Goal: Check status: Check status

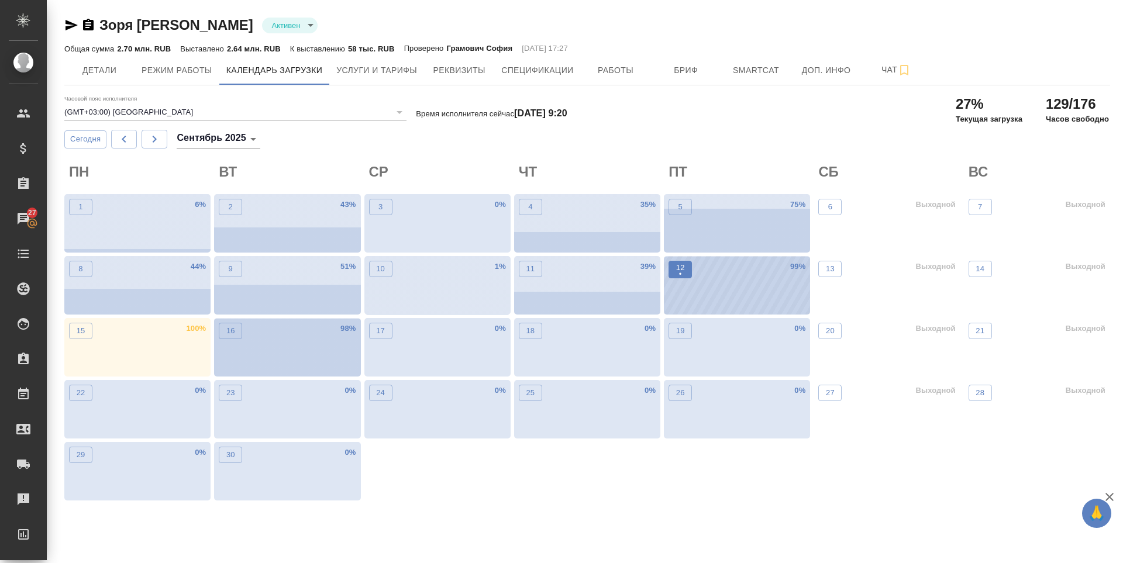
click at [687, 271] on button "12 •" at bounding box center [679, 270] width 23 height 18
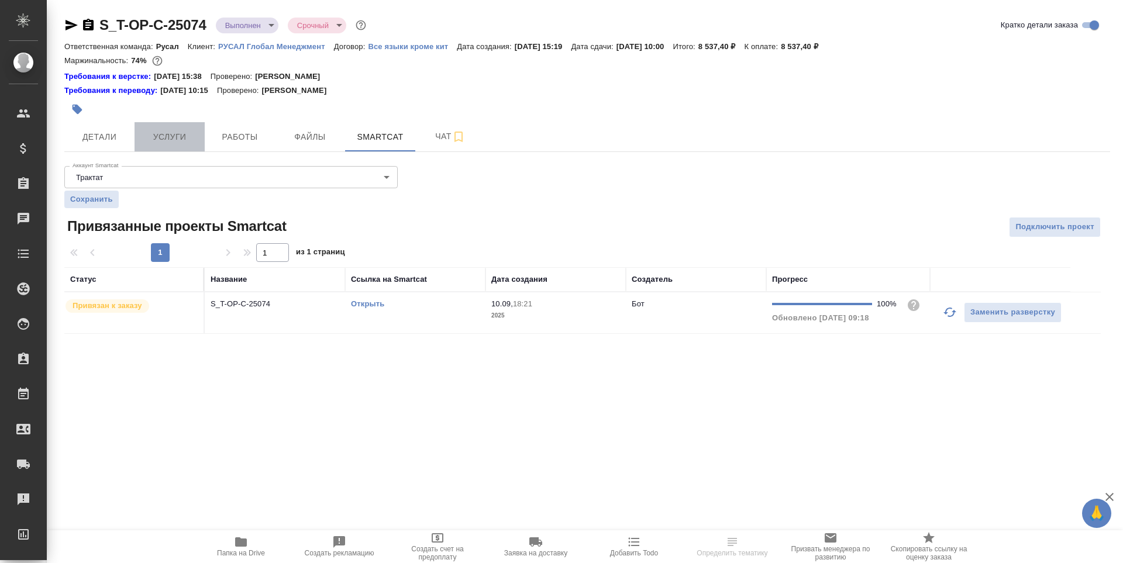
click at [170, 150] on button "Услуги" at bounding box center [169, 136] width 70 height 29
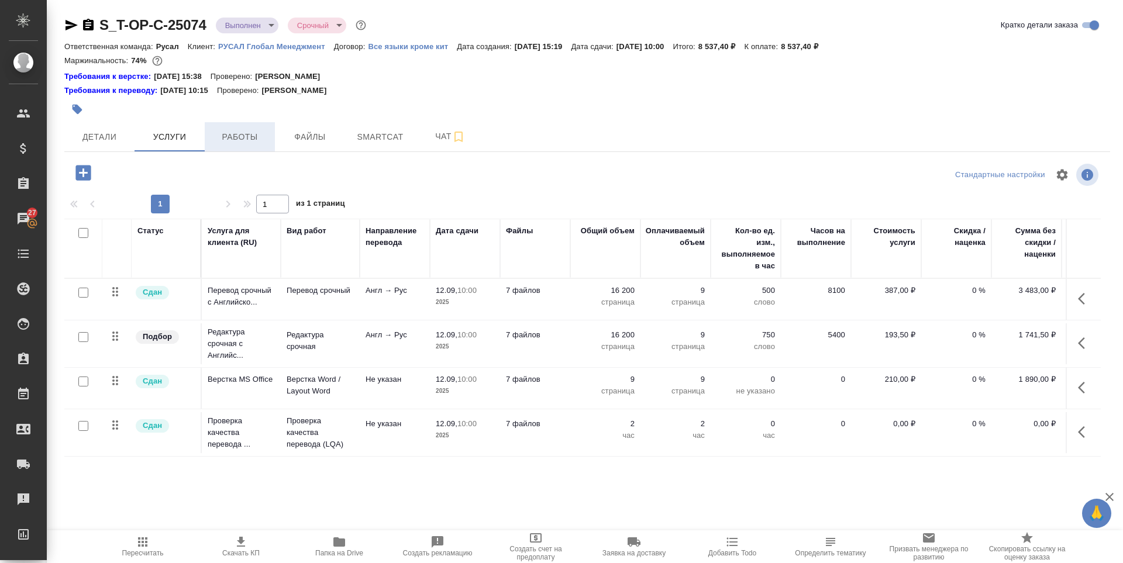
click at [239, 146] on button "Работы" at bounding box center [240, 136] width 70 height 29
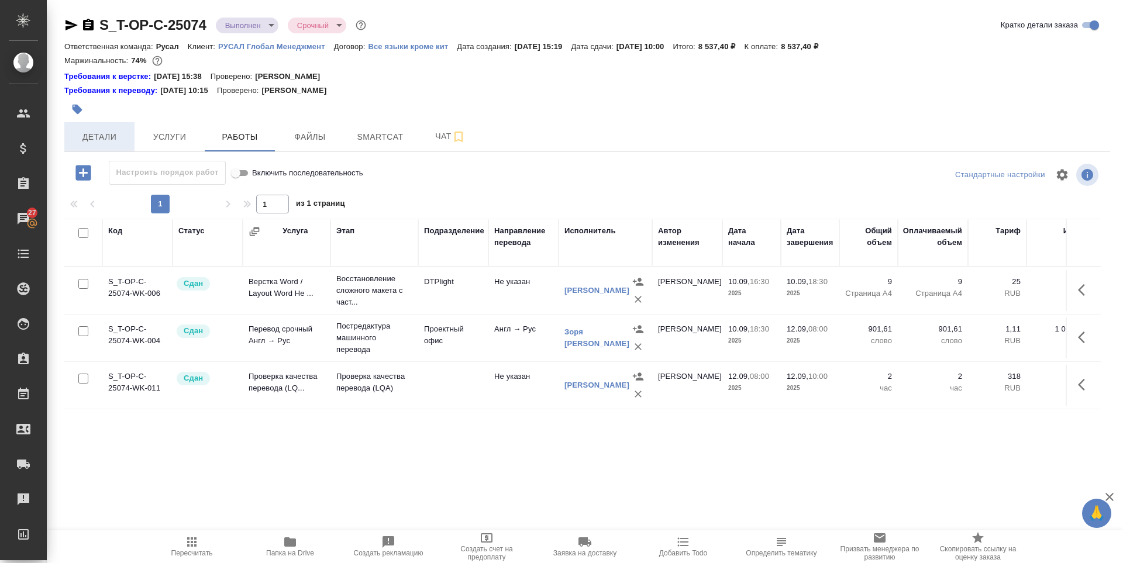
click at [106, 143] on span "Детали" at bounding box center [99, 137] width 56 height 15
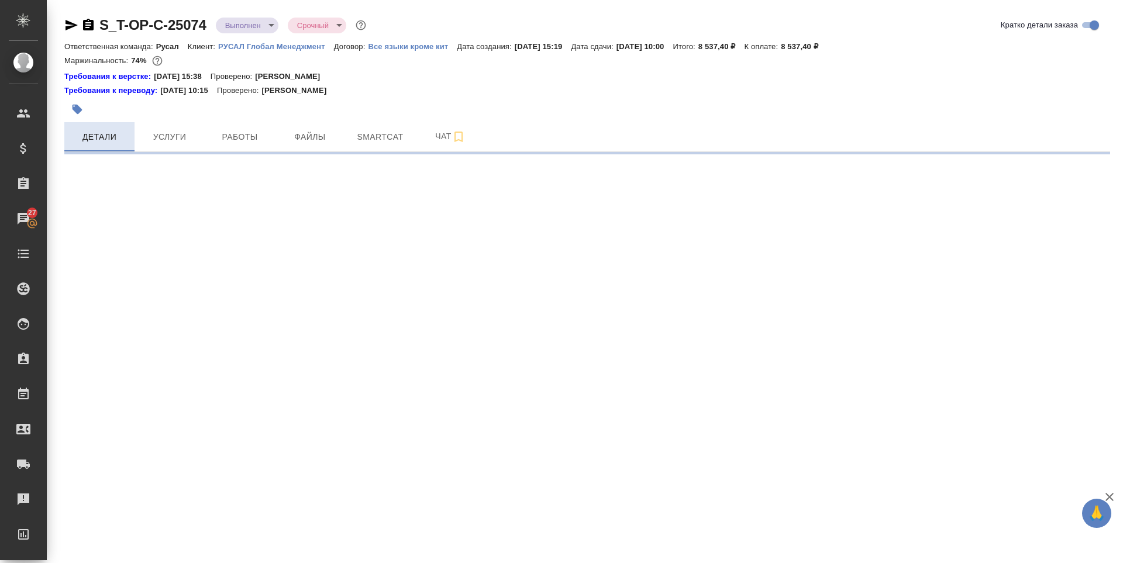
select select "RU"
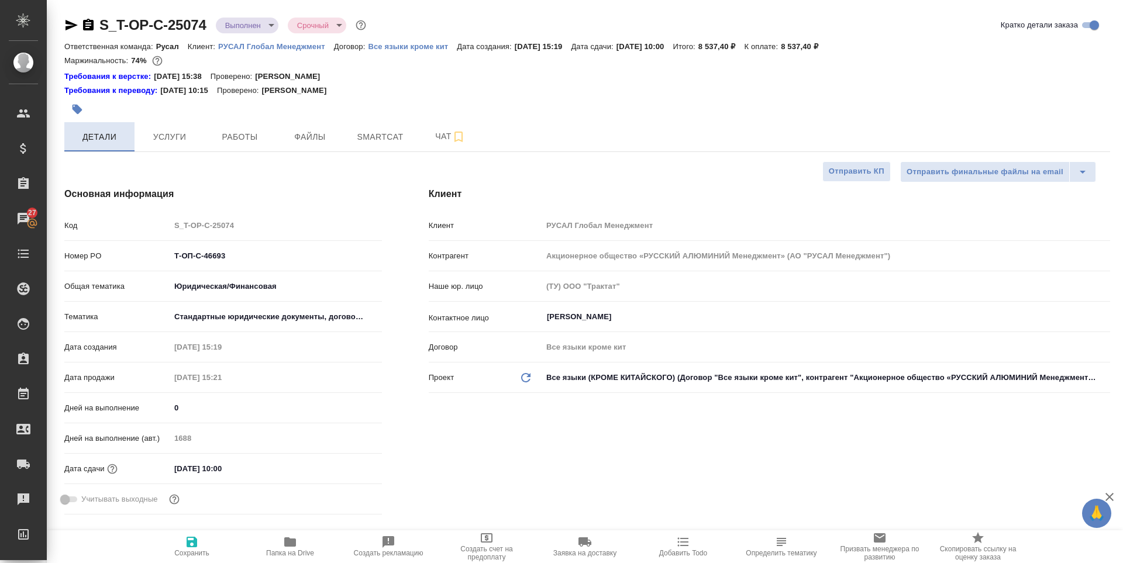
type textarea "x"
type input "Авдеенко Кирилл"
type input "Журавлева Александра"
